Goal: Task Accomplishment & Management: Use online tool/utility

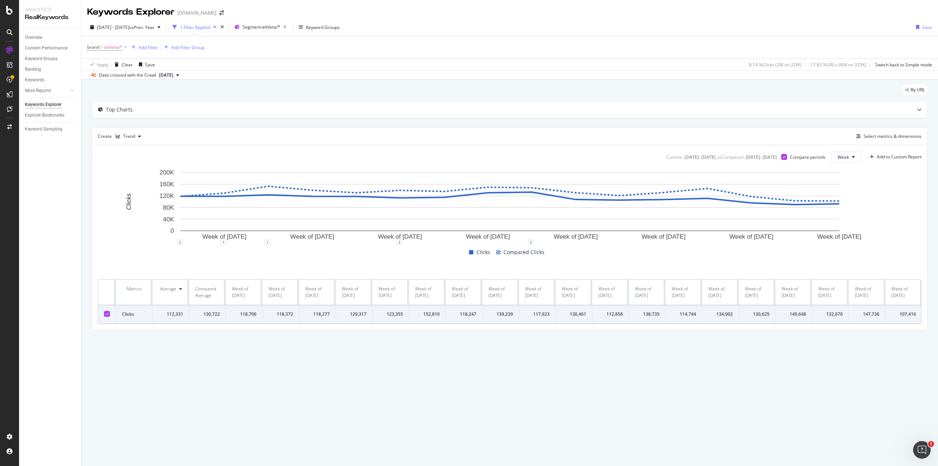
click at [210, 27] on div "1 Filter Applied" at bounding box center [195, 27] width 30 height 6
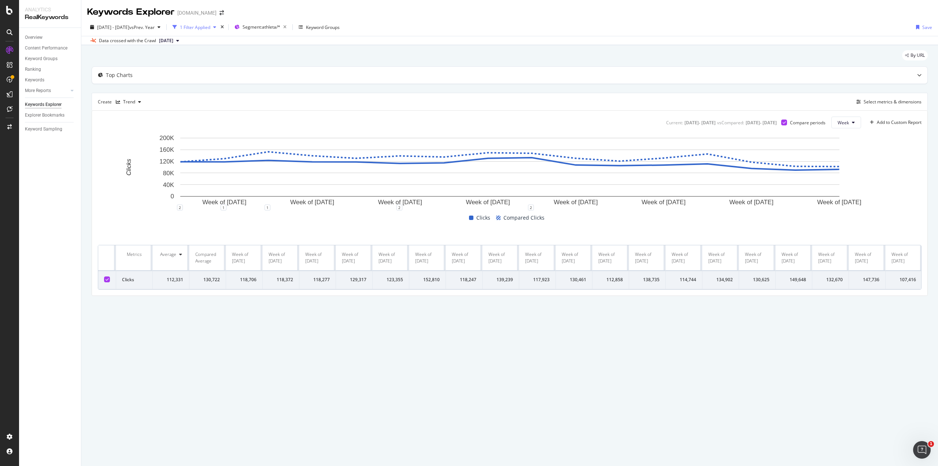
click at [210, 27] on div "1 Filter Applied" at bounding box center [195, 27] width 30 height 6
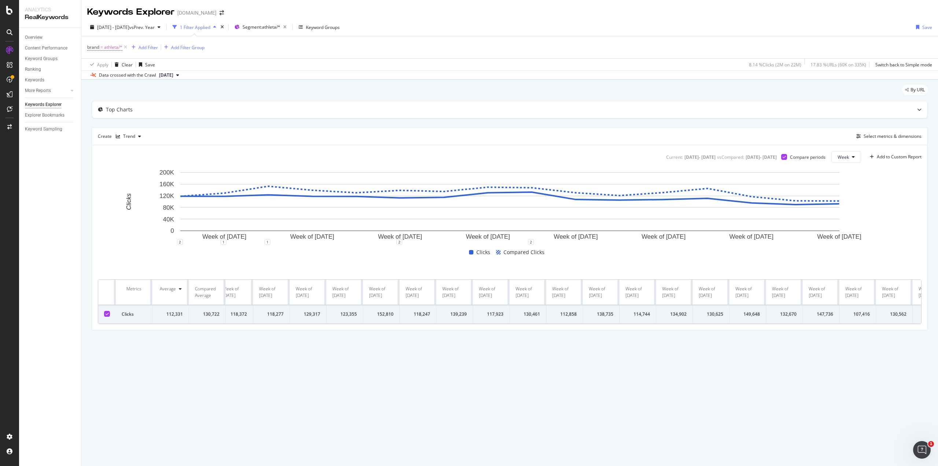
scroll to position [0, 37]
click at [524, 112] on div "Top Charts" at bounding box center [495, 109] width 807 height 7
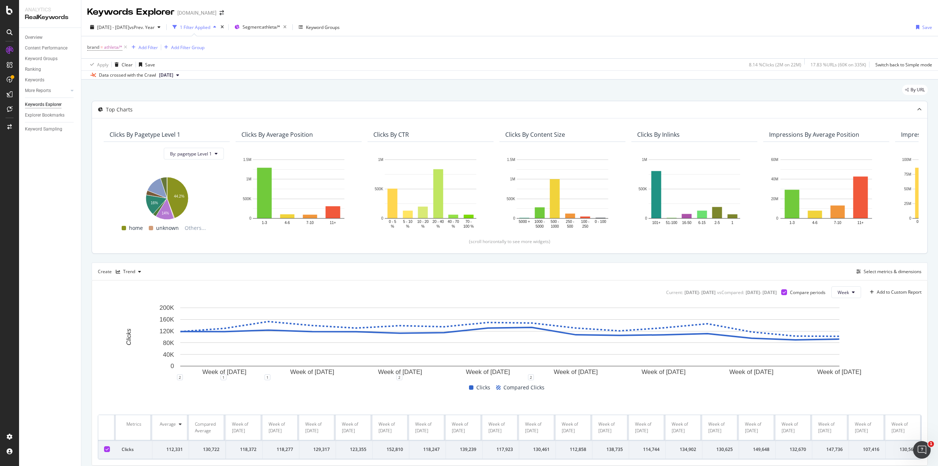
click at [918, 110] on icon at bounding box center [920, 109] width 4 height 4
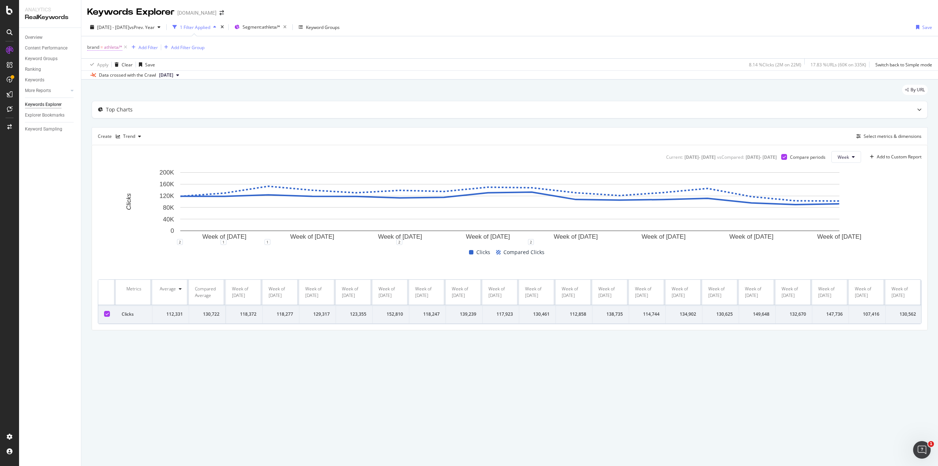
click at [114, 46] on span "athleta/*" at bounding box center [113, 47] width 18 height 10
click at [356, 45] on div "brand = athleta/* Add Filter Add Filter Group" at bounding box center [509, 47] width 845 height 22
click at [339, 27] on div "Keyword Groups" at bounding box center [323, 27] width 34 height 6
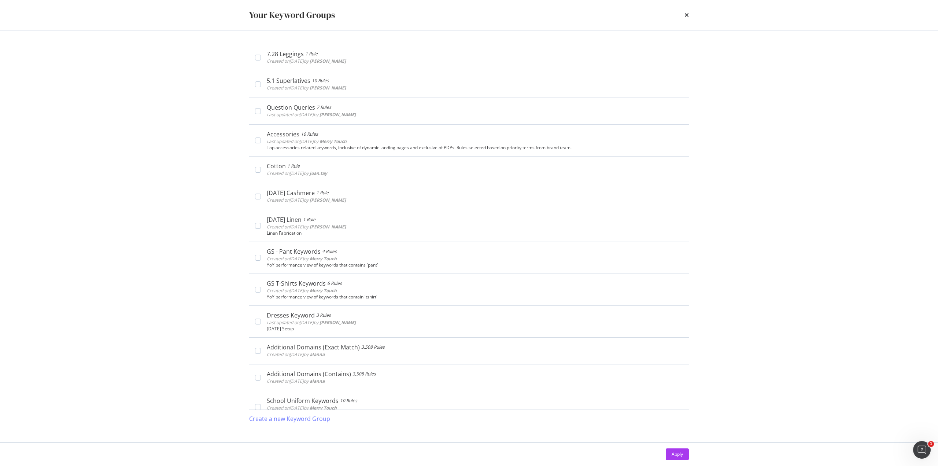
scroll to position [0, 0]
click at [687, 13] on icon "times" at bounding box center [687, 15] width 4 height 6
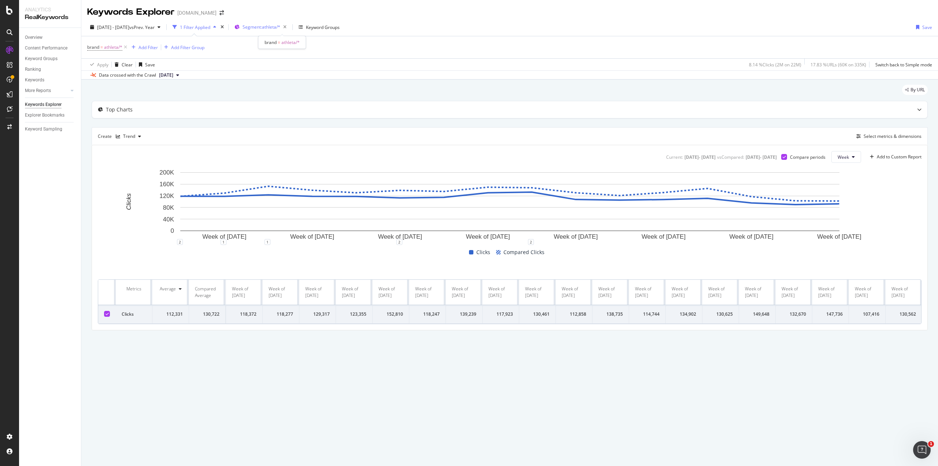
click at [278, 27] on span "Segment: athleta/*" at bounding box center [262, 27] width 38 height 6
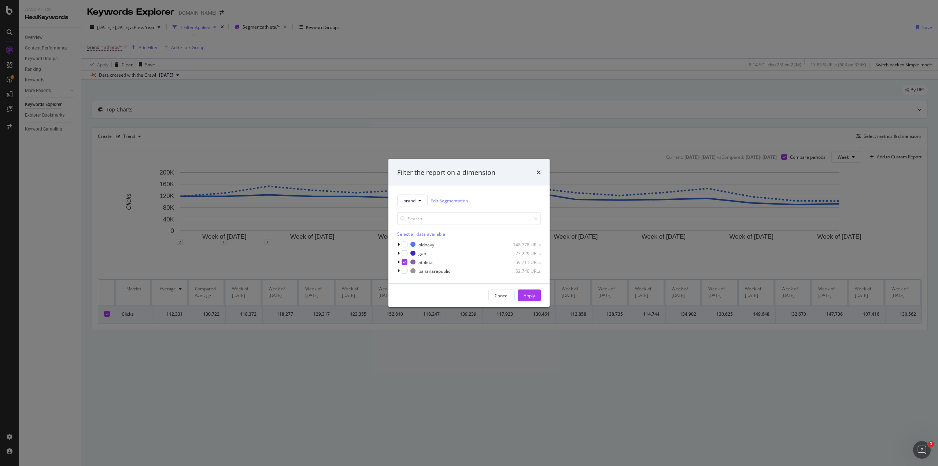
click at [541, 171] on div "Filter the report on a dimension" at bounding box center [469, 172] width 161 height 27
click at [508, 297] on div "Cancel" at bounding box center [502, 295] width 14 height 6
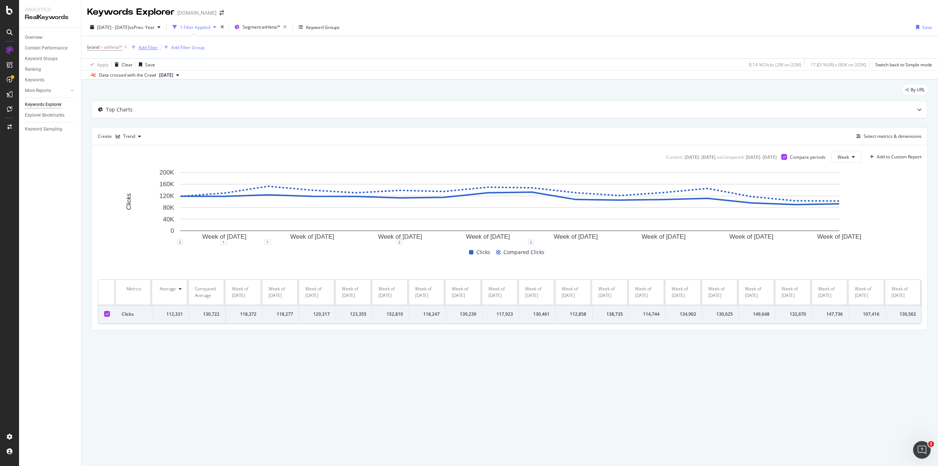
click at [145, 47] on div "Add Filter" at bounding box center [148, 47] width 19 height 6
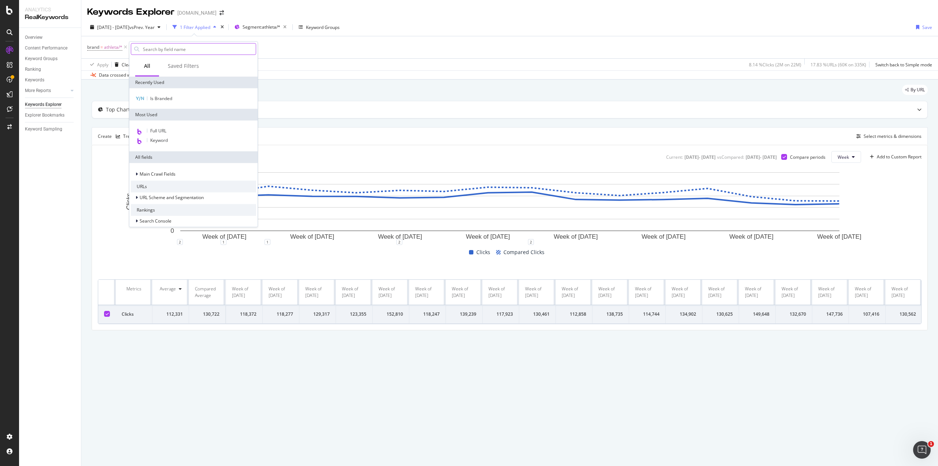
click at [163, 50] on input "text" at bounding box center [199, 49] width 114 height 11
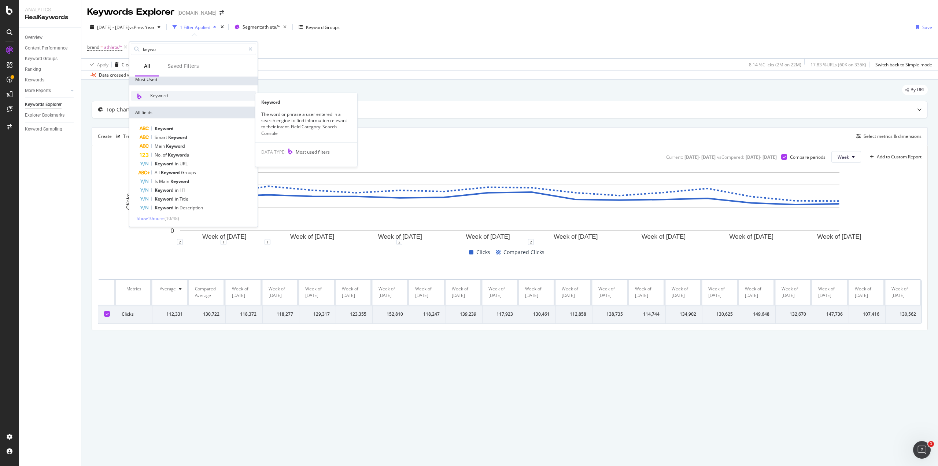
scroll to position [3, 0]
type input "keywo"
click at [252, 48] on icon at bounding box center [251, 49] width 4 height 5
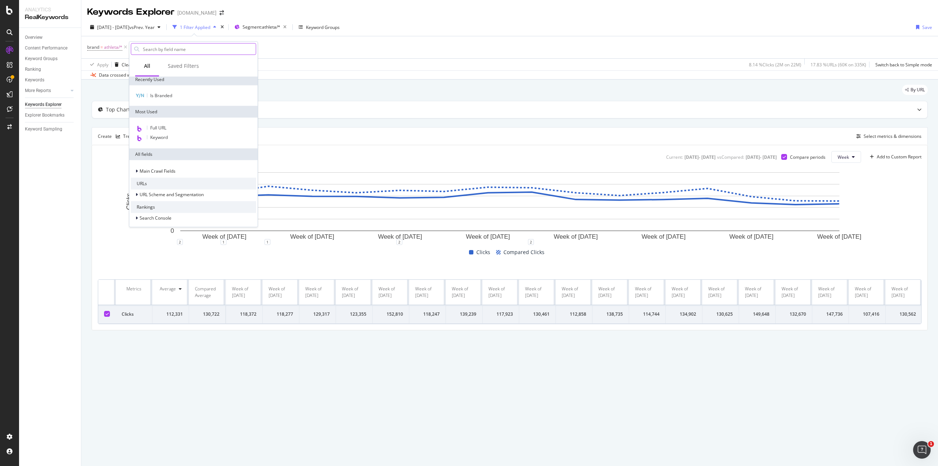
scroll to position [35, 0]
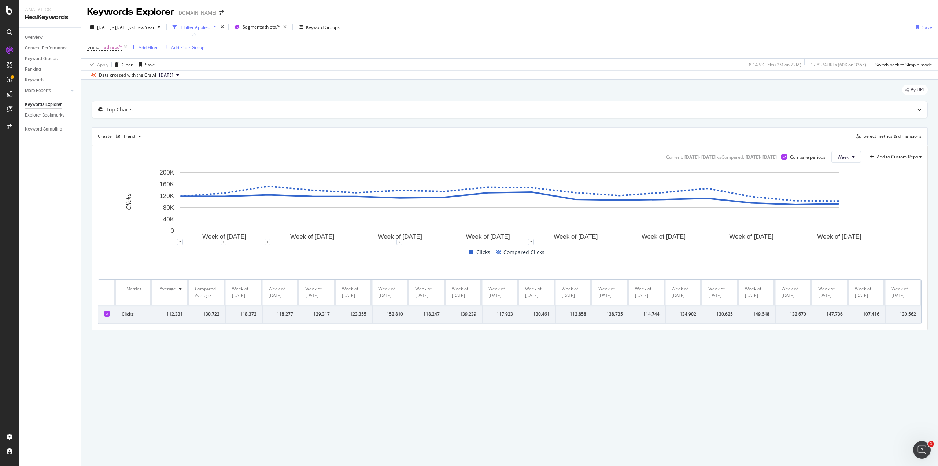
click at [304, 46] on div "brand = athleta/* Add Filter Add Filter Group" at bounding box center [509, 47] width 845 height 22
